Goal: Navigation & Orientation: Find specific page/section

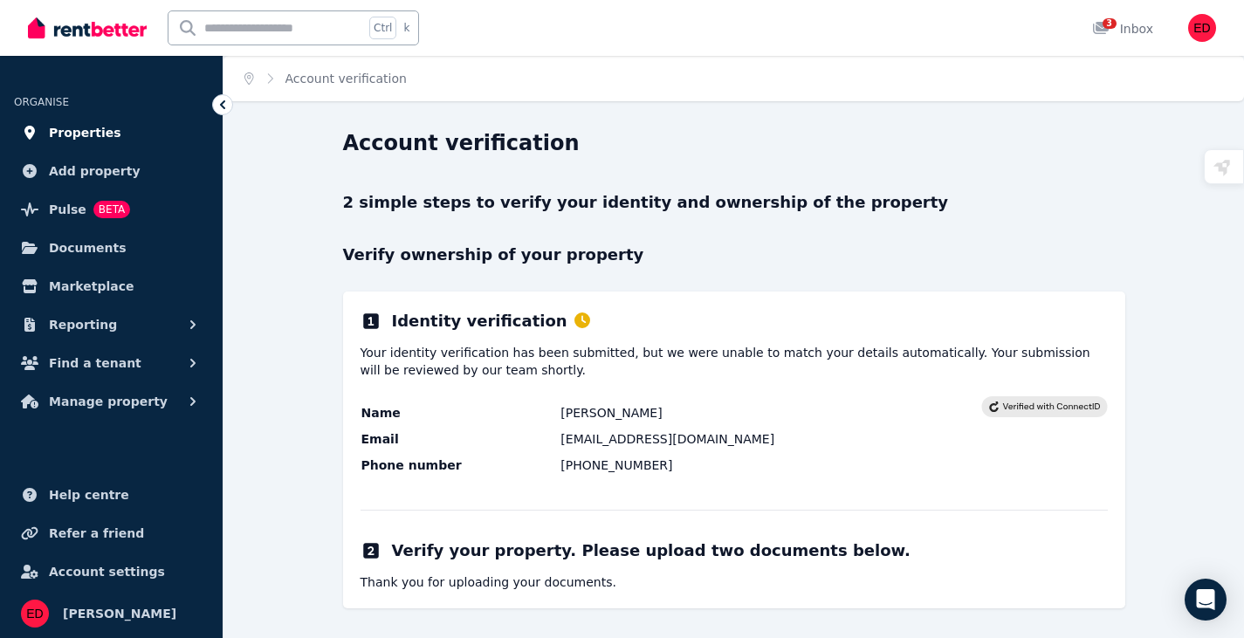
click at [105, 131] on span "Properties" at bounding box center [85, 132] width 72 height 21
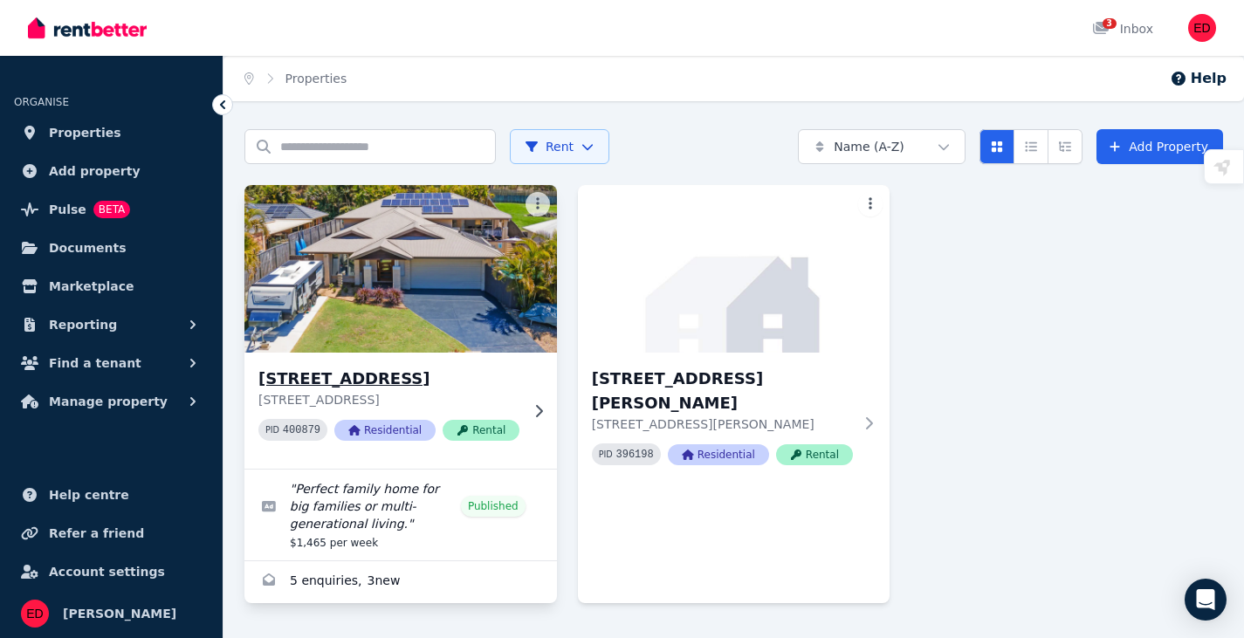
click at [431, 388] on h3 "32 Victoria Dr, Pacific Pines" at bounding box center [388, 379] width 261 height 24
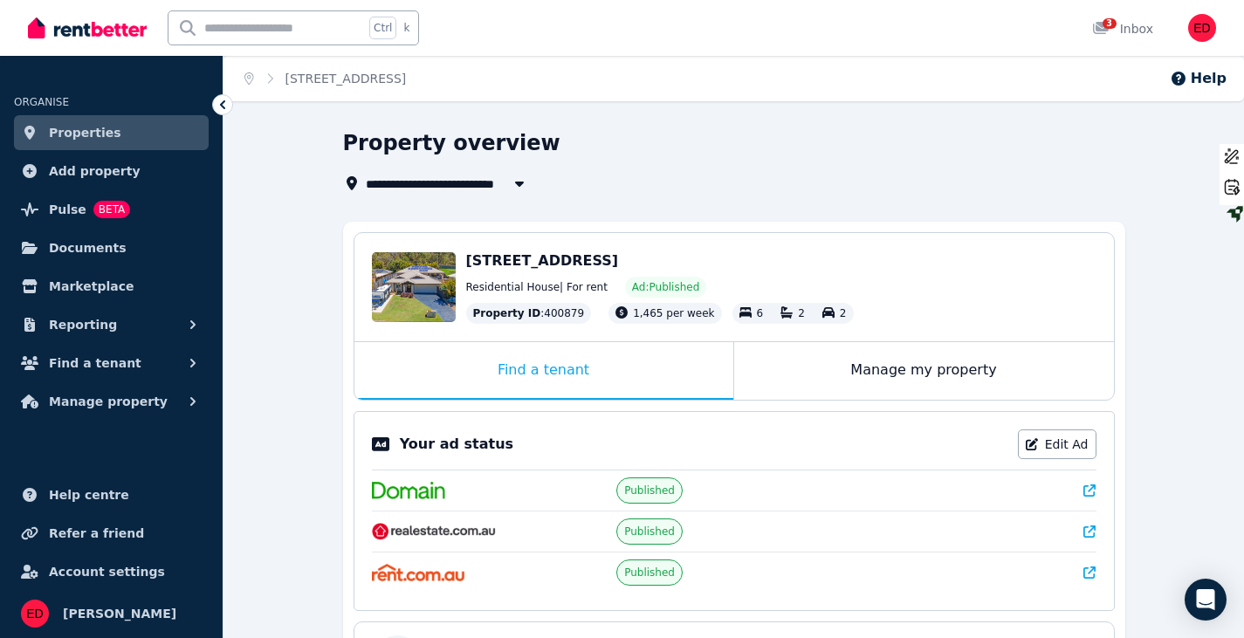
scroll to position [111, 0]
